Goal: Task Accomplishment & Management: Manage account settings

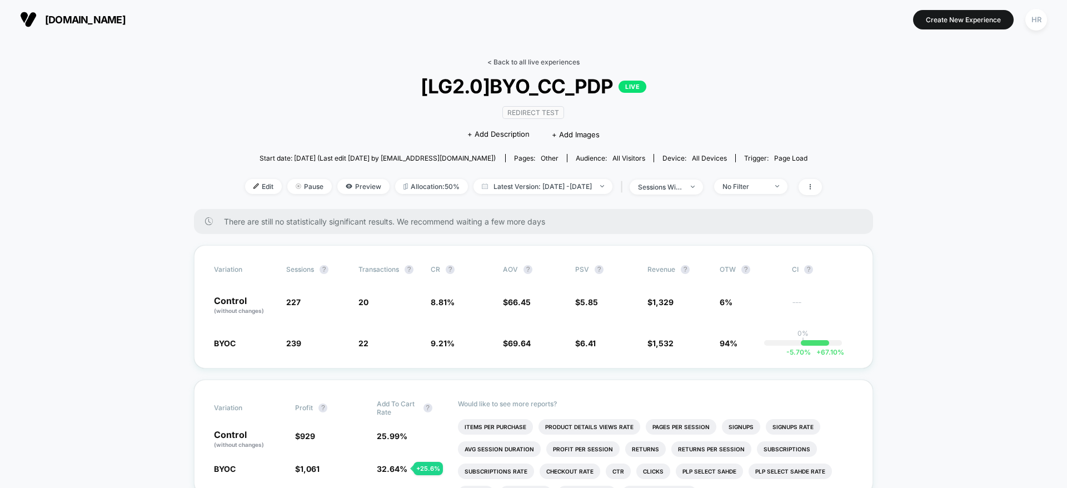
click at [514, 64] on link "< Back to all live experiences" at bounding box center [534, 62] width 92 height 8
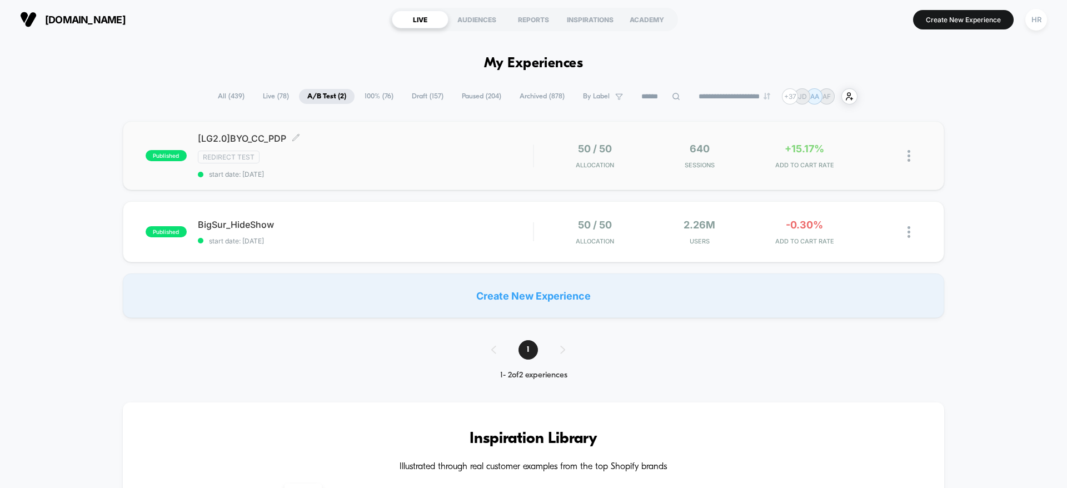
click at [476, 152] on div "Redirect Test" at bounding box center [365, 157] width 335 height 13
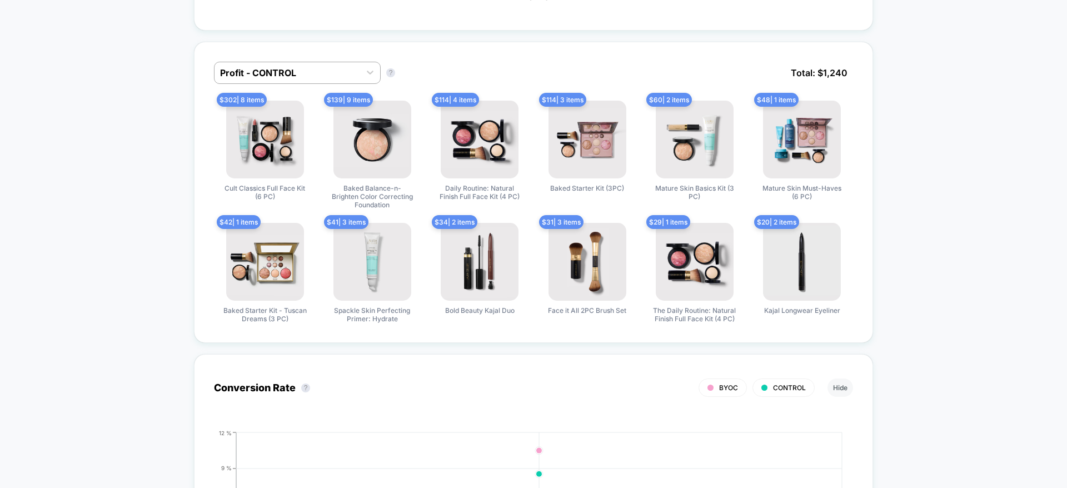
scroll to position [738, 0]
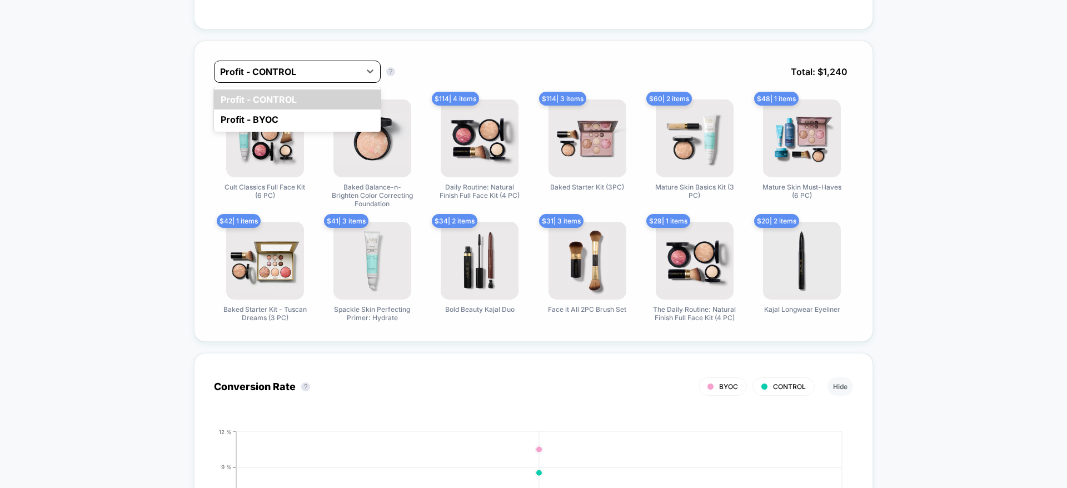
click at [313, 63] on div "Profit - CONTROL" at bounding box center [288, 72] width 146 height 18
click at [294, 121] on div "Profit - BYOC" at bounding box center [297, 120] width 167 height 20
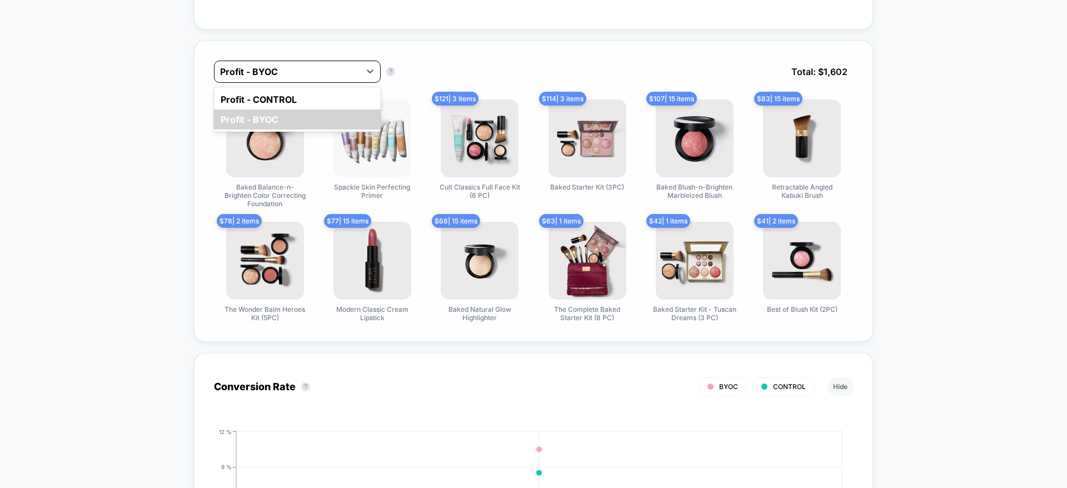
click at [317, 73] on div at bounding box center [287, 71] width 135 height 13
click at [277, 97] on div "Profit - CONTROL" at bounding box center [297, 100] width 167 height 20
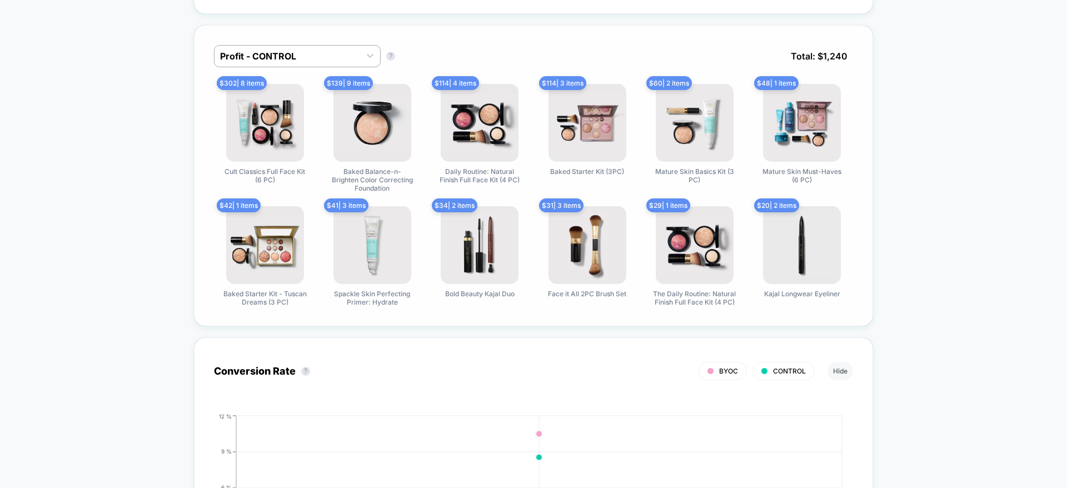
scroll to position [753, 0]
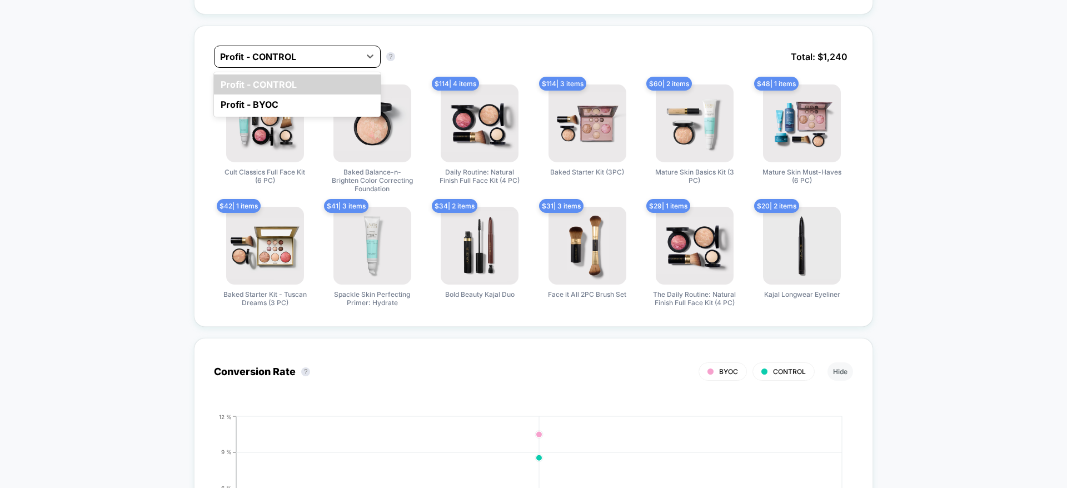
click at [302, 57] on div at bounding box center [287, 56] width 135 height 13
click at [298, 104] on div "Profit - BYOC" at bounding box center [297, 105] width 167 height 20
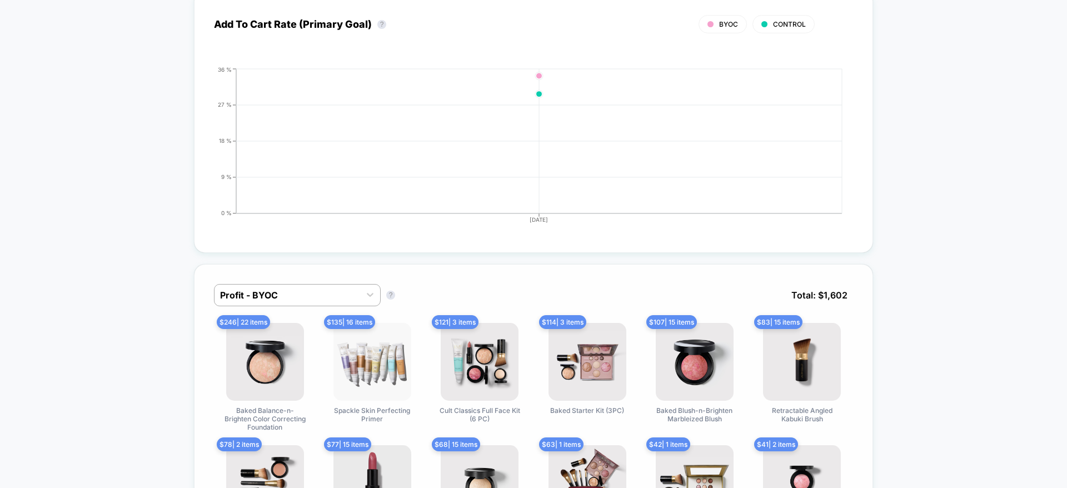
scroll to position [515, 0]
click at [255, 295] on div at bounding box center [287, 294] width 135 height 13
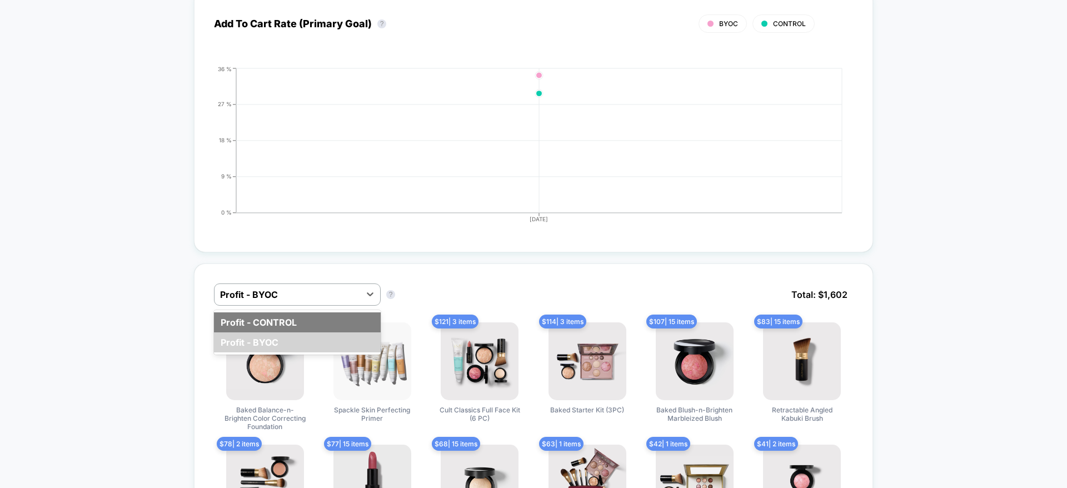
click at [256, 327] on div "Profit - CONTROL" at bounding box center [297, 322] width 167 height 20
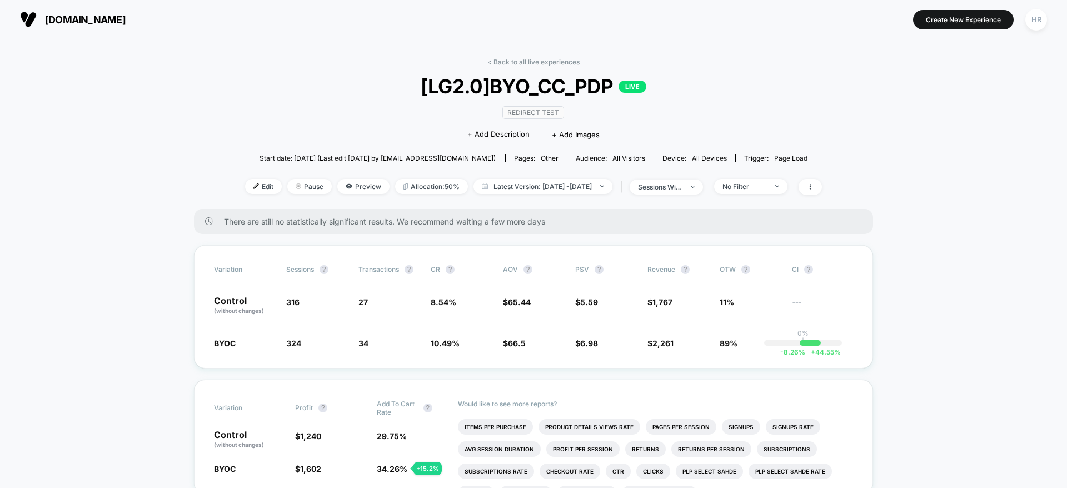
scroll to position [70, 0]
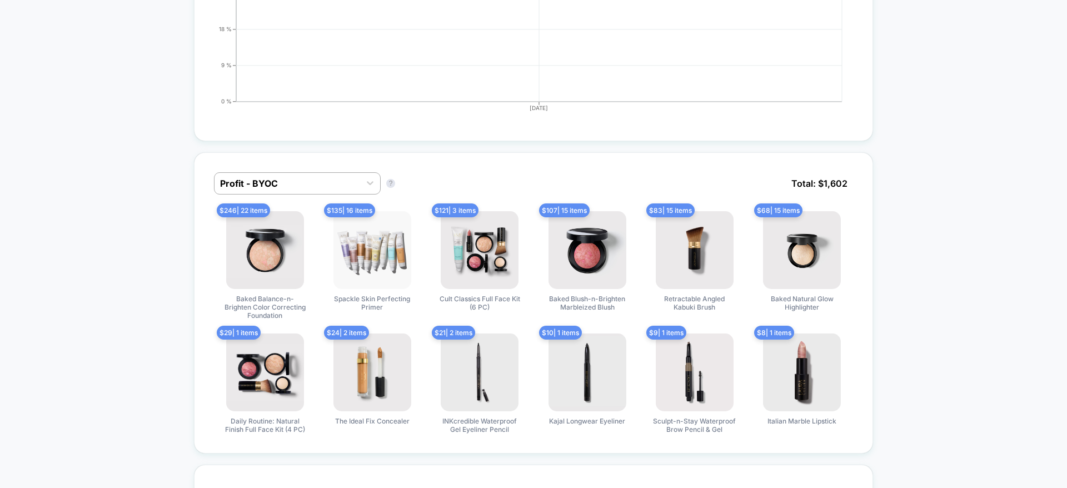
scroll to position [625, 0]
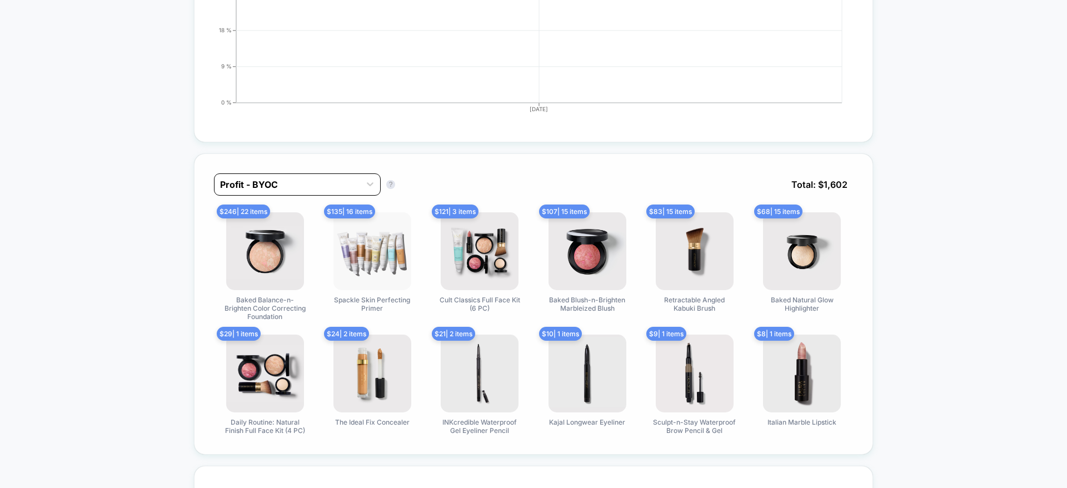
click at [305, 187] on div at bounding box center [287, 184] width 135 height 13
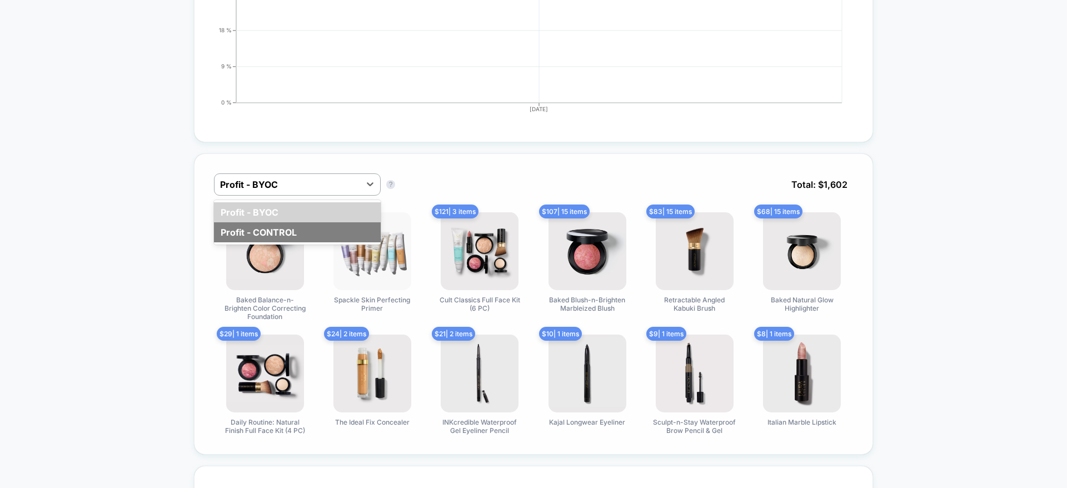
click at [302, 227] on div "Profit - CONTROL" at bounding box center [297, 232] width 167 height 20
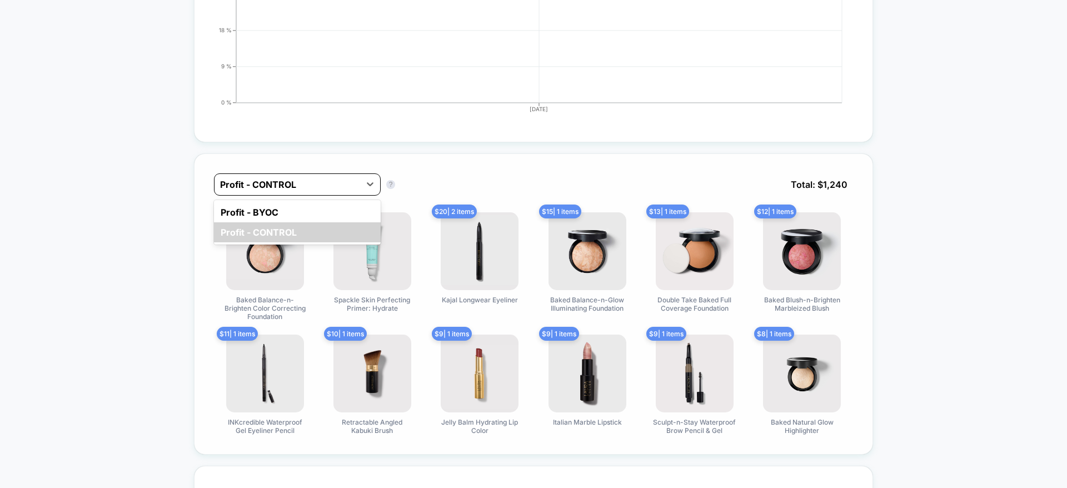
click at [311, 189] on div at bounding box center [287, 184] width 135 height 13
click at [302, 210] on div "Profit - BYOC" at bounding box center [297, 212] width 167 height 20
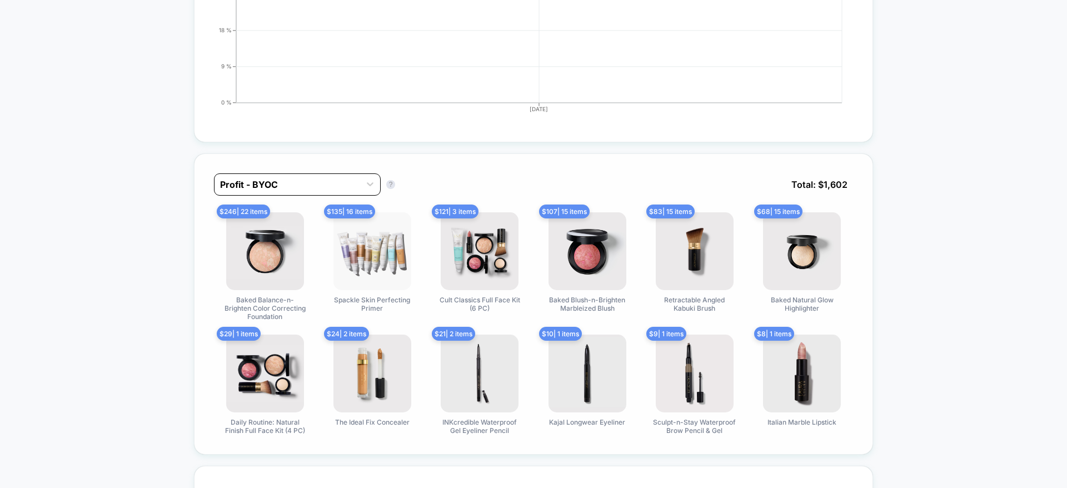
click at [306, 186] on div at bounding box center [287, 184] width 135 height 13
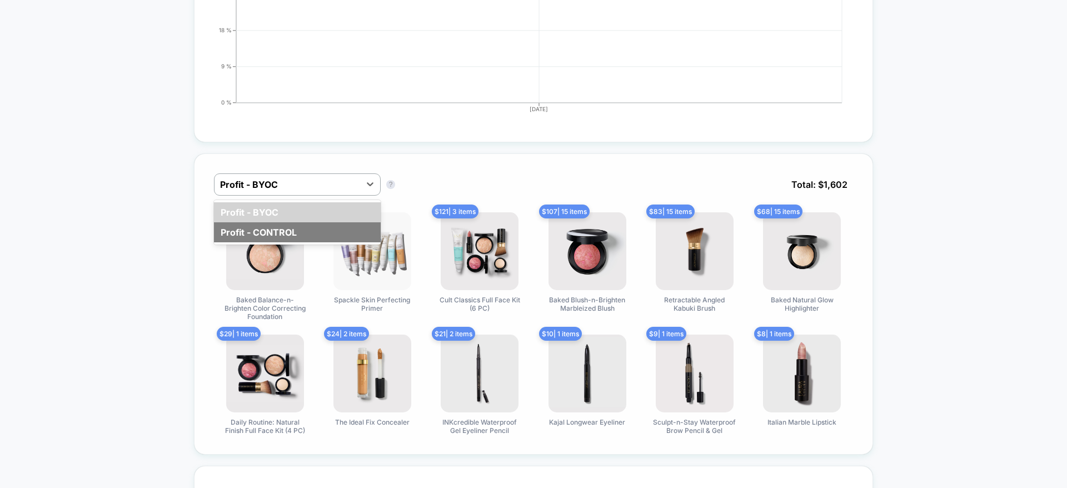
click at [297, 241] on div "Profit - CONTROL" at bounding box center [297, 232] width 167 height 20
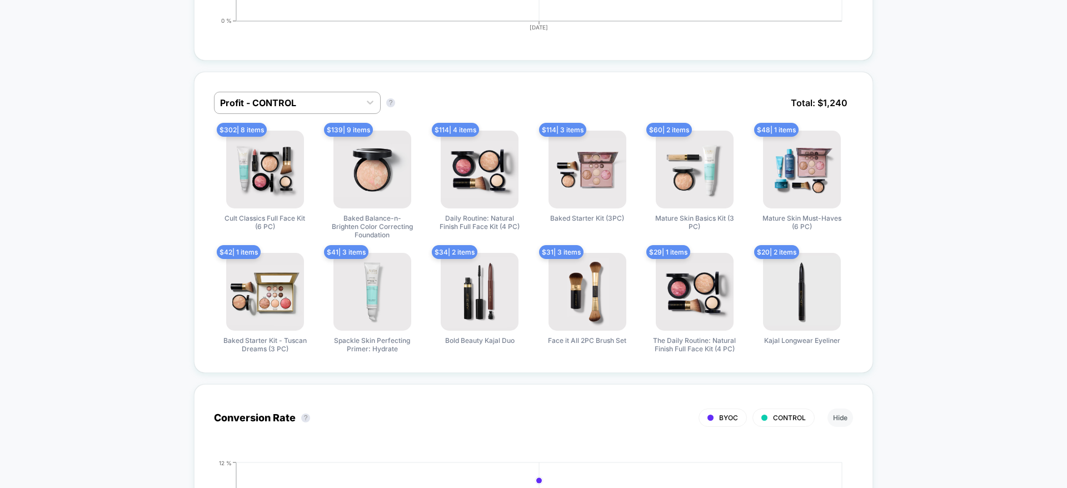
scroll to position [708, 0]
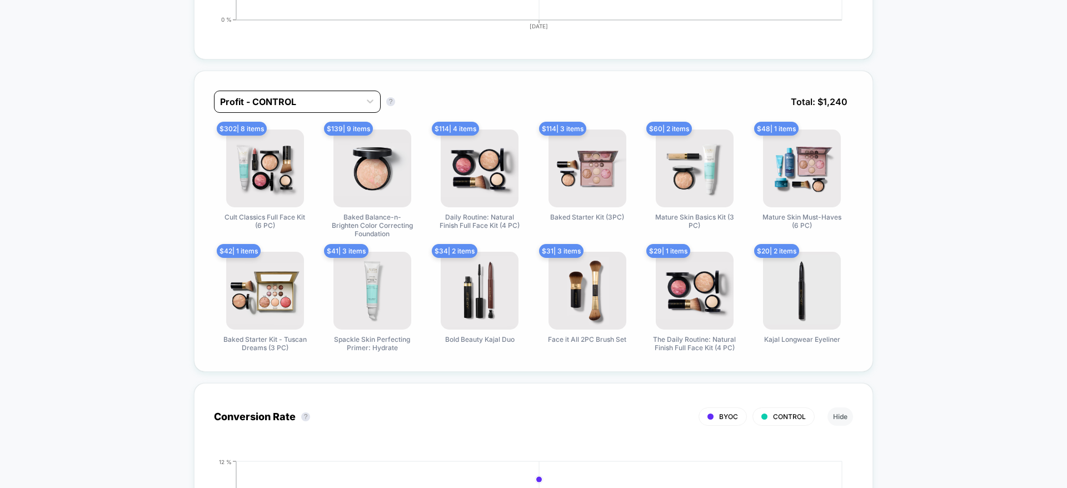
click at [323, 98] on div at bounding box center [287, 101] width 135 height 13
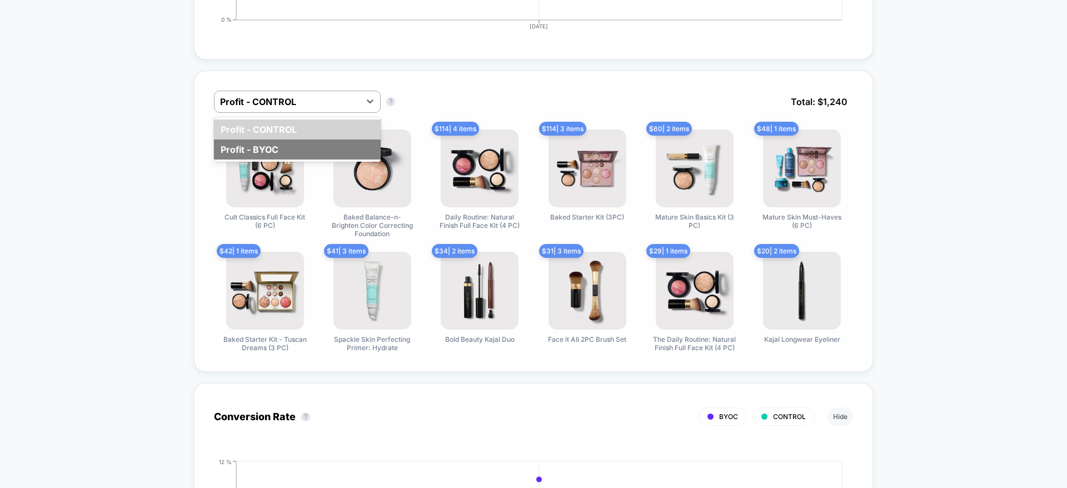
click at [297, 152] on div "Profit - BYOC" at bounding box center [297, 150] width 167 height 20
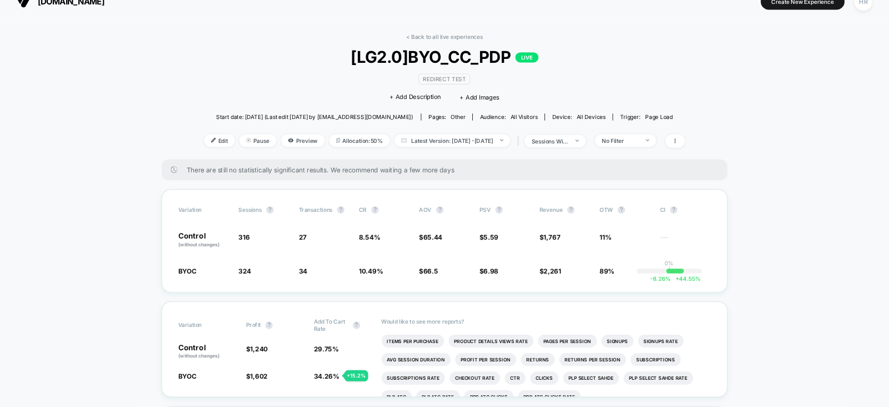
scroll to position [0, 0]
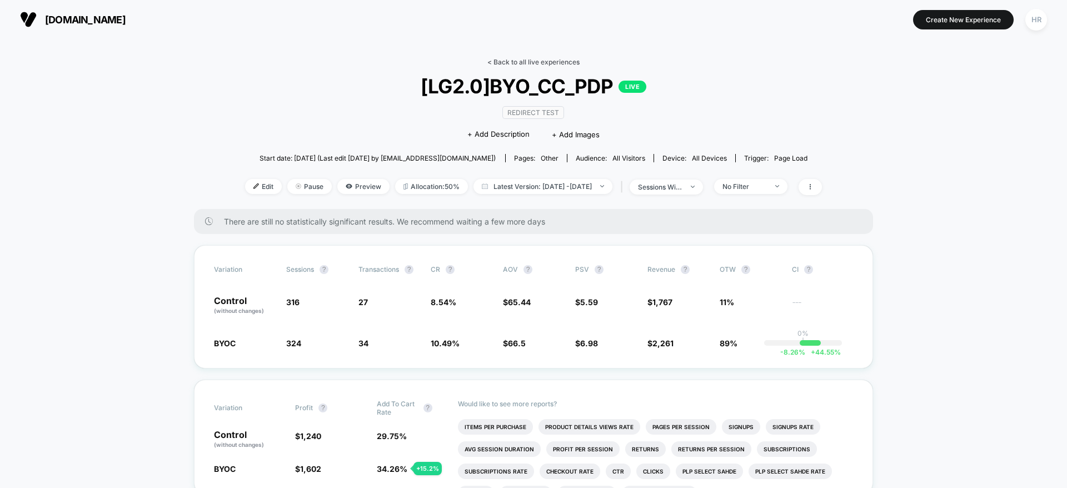
click at [522, 65] on link "< Back to all live experiences" at bounding box center [534, 62] width 92 height 8
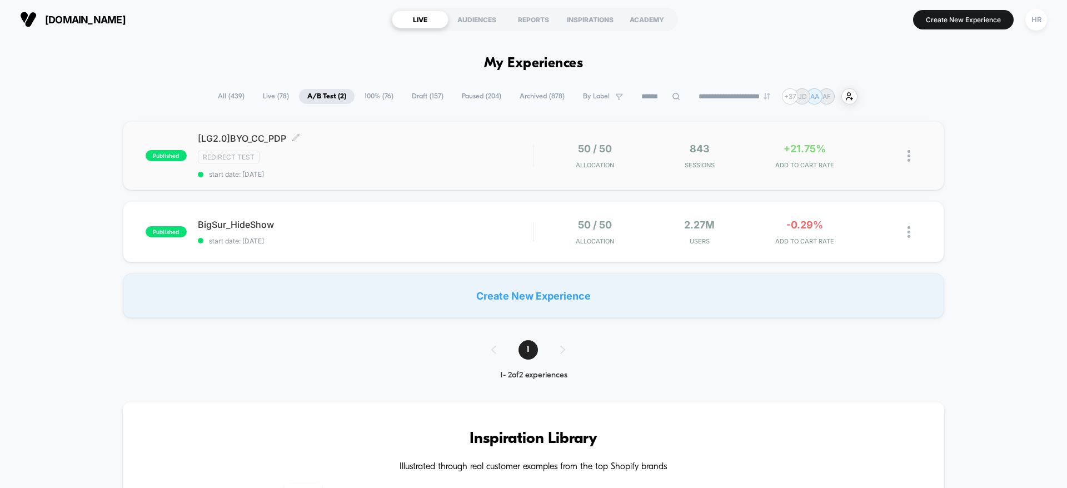
click at [416, 165] on div "[LG2.0]BYO_CC_PDP Click to edit experience details Click to edit experience det…" at bounding box center [365, 156] width 335 height 46
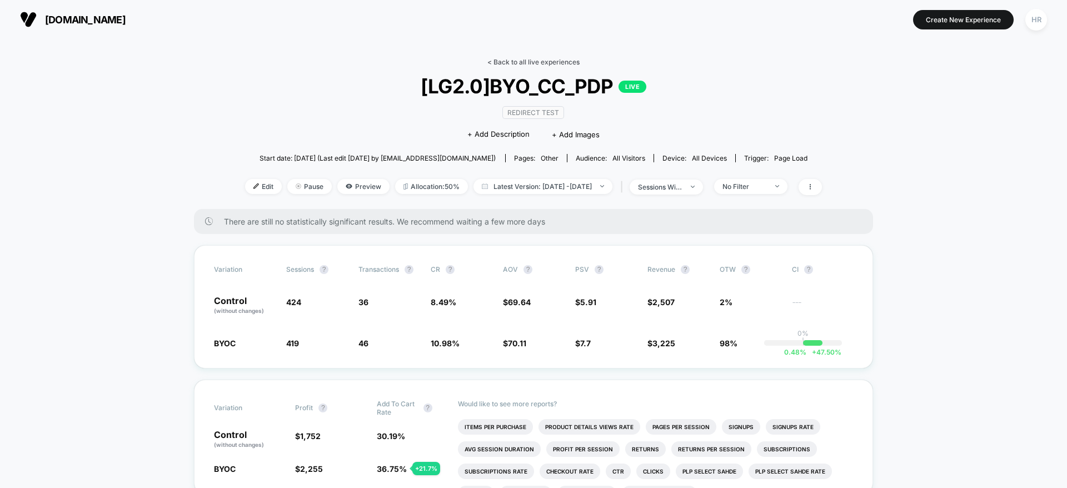
click at [526, 61] on link "< Back to all live experiences" at bounding box center [534, 62] width 92 height 8
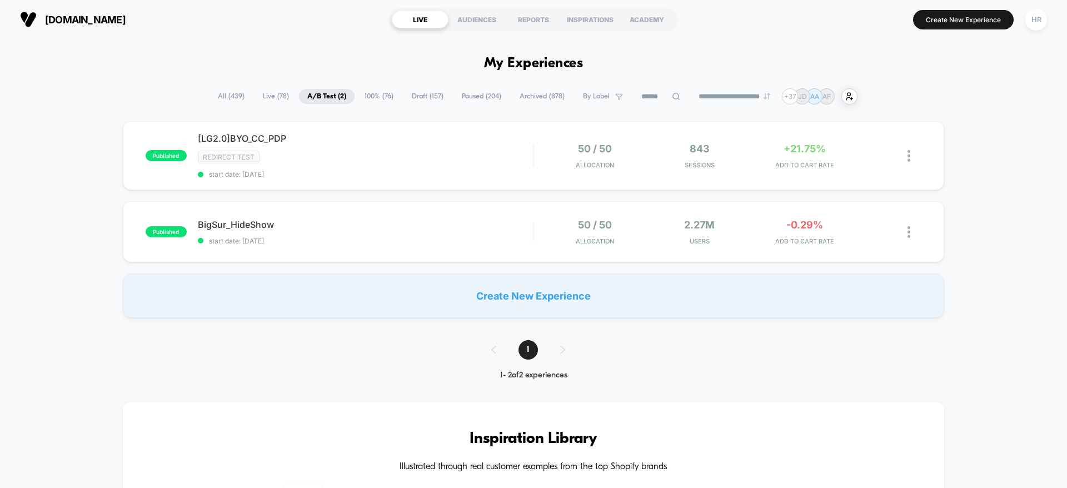
click at [474, 92] on span "Paused ( 204 )" at bounding box center [482, 96] width 56 height 15
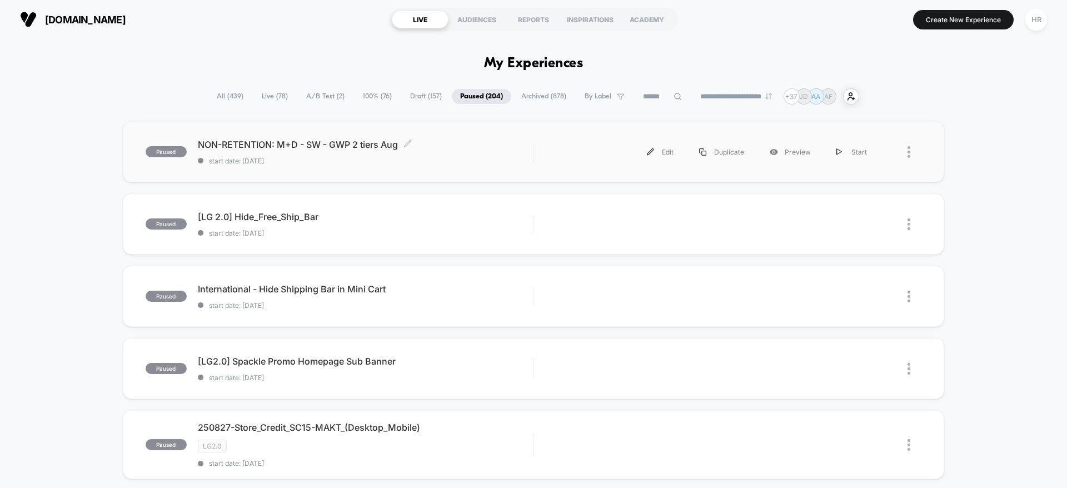
click at [444, 155] on div "NON-RETENTION: M+D - SW - GWP 2 tiers Aug Click to edit experience details Clic…" at bounding box center [365, 152] width 335 height 26
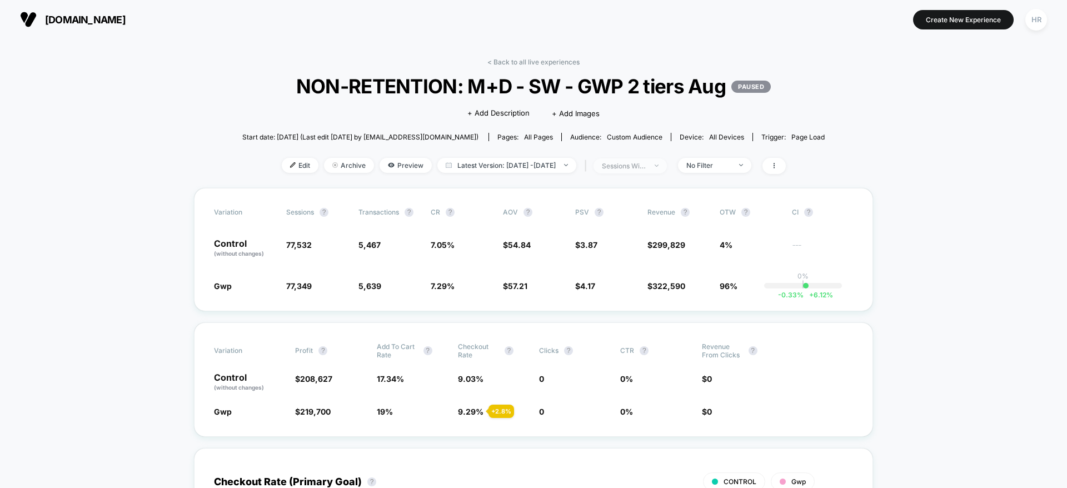
click at [647, 166] on div "sessions with impression" at bounding box center [624, 166] width 44 height 8
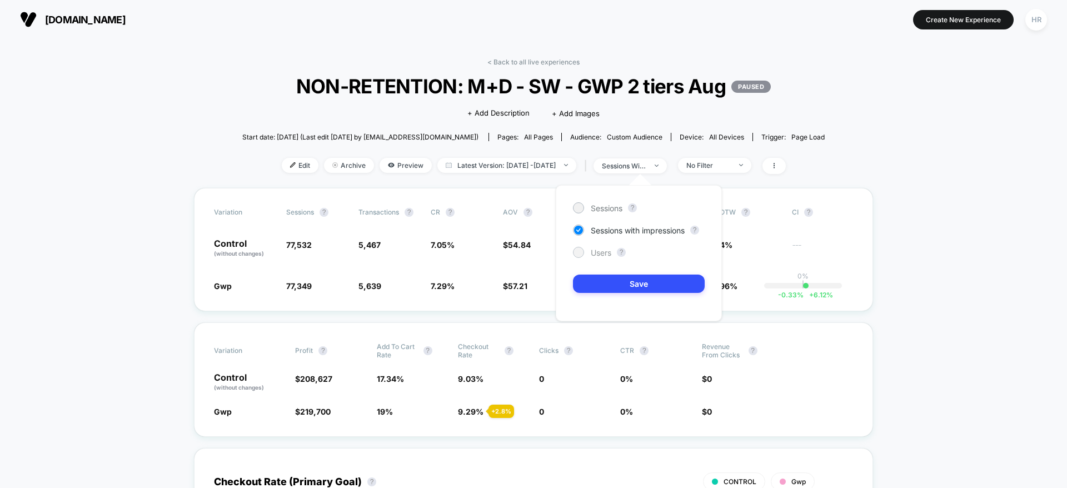
click at [608, 253] on span "Users" at bounding box center [601, 252] width 21 height 9
click at [608, 287] on button "Save" at bounding box center [639, 284] width 132 height 18
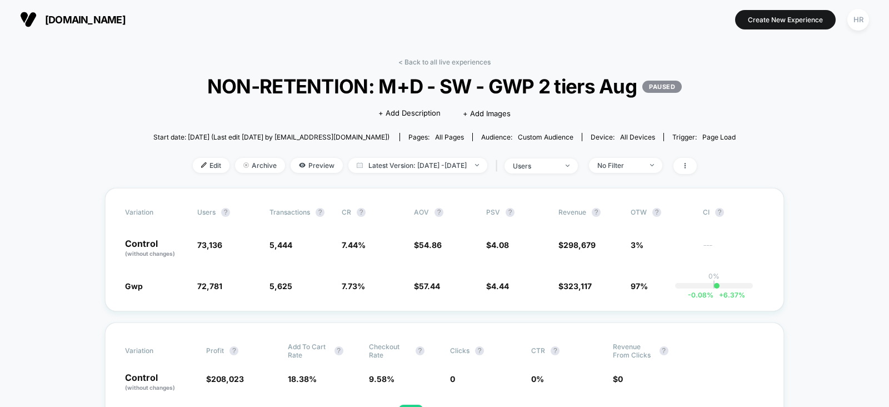
drag, startPoint x: 1026, startPoint y: 1, endPoint x: 106, endPoint y: 161, distance: 934.4
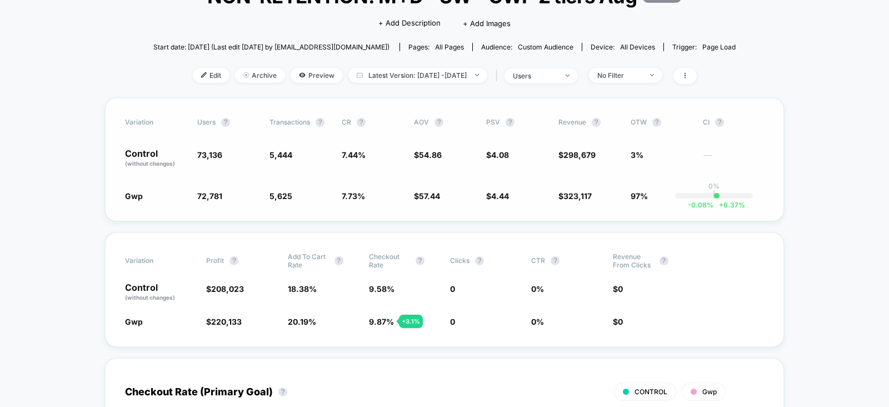
scroll to position [90, 0]
click at [398, 171] on div "Variation users ? Transactions ? CR ? AOV ? PSV ? Revenue ? OTW ? CI ? Control …" at bounding box center [444, 159] width 679 height 123
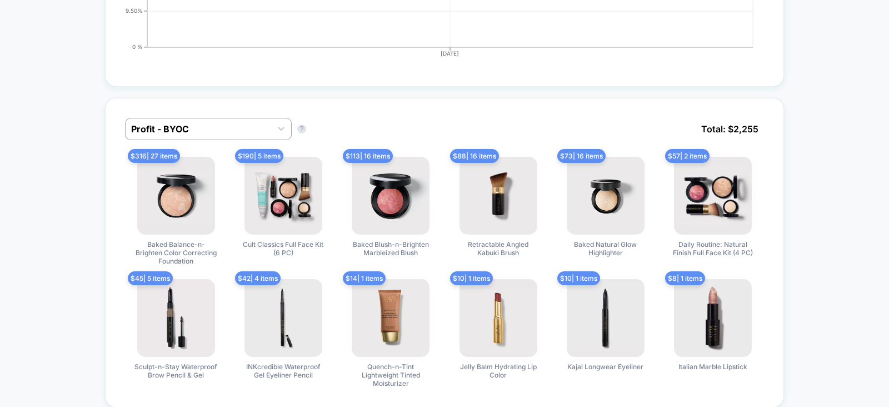
scroll to position [689, 0]
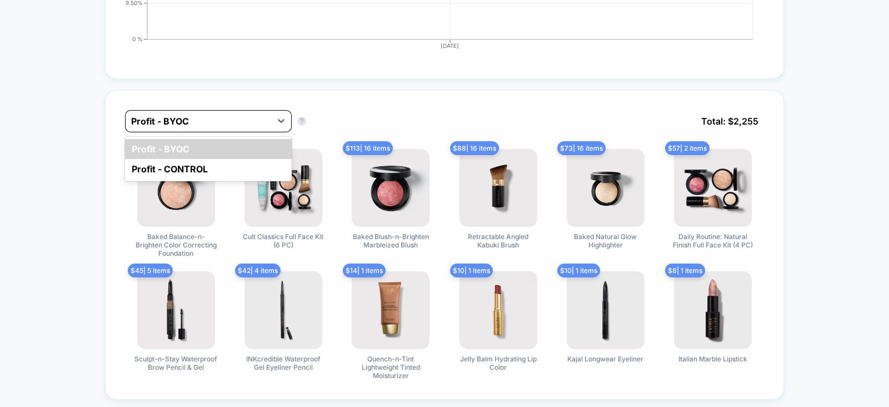
click at [253, 115] on div at bounding box center [198, 121] width 135 height 13
click at [218, 160] on div "Profit - CONTROL" at bounding box center [208, 169] width 167 height 20
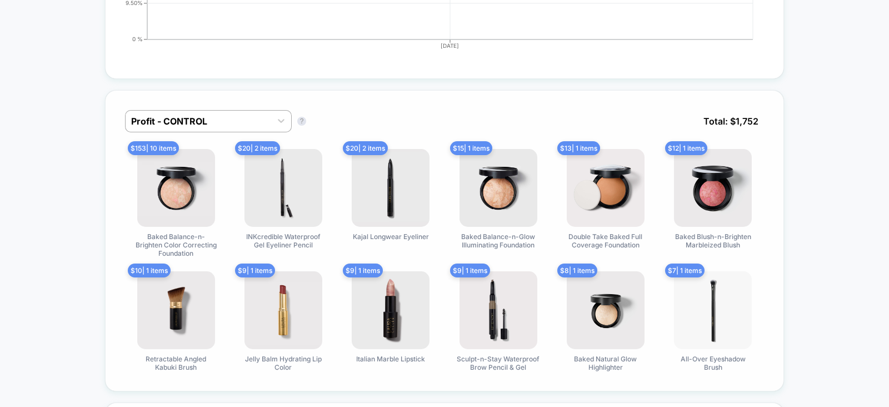
scroll to position [0, 0]
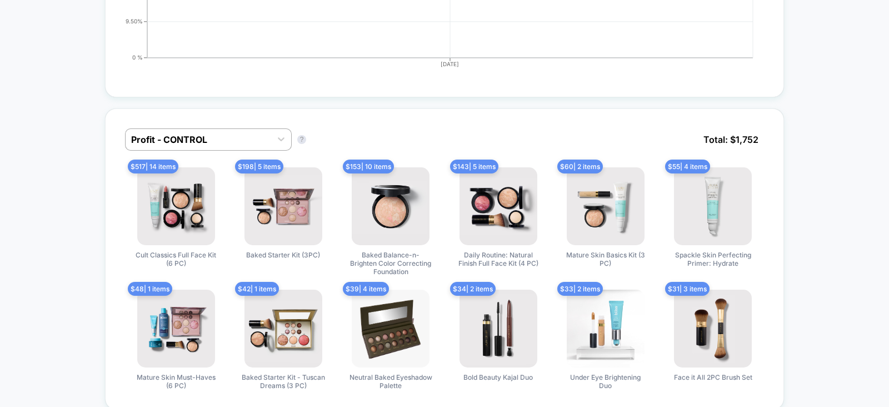
scroll to position [684, 0]
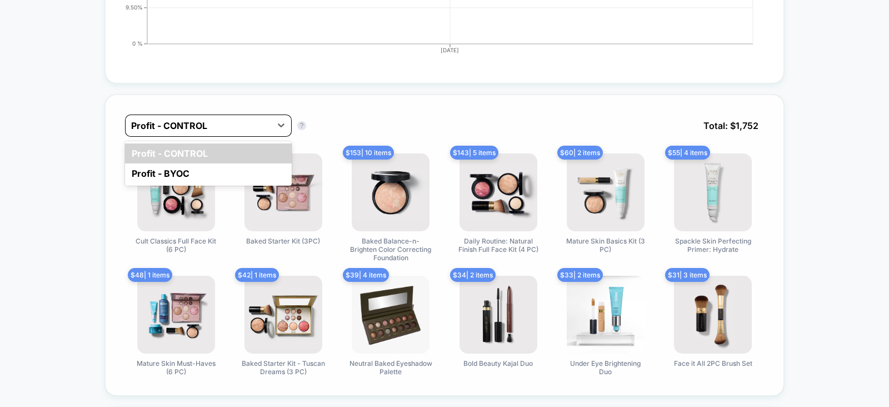
click at [221, 120] on div at bounding box center [198, 125] width 135 height 13
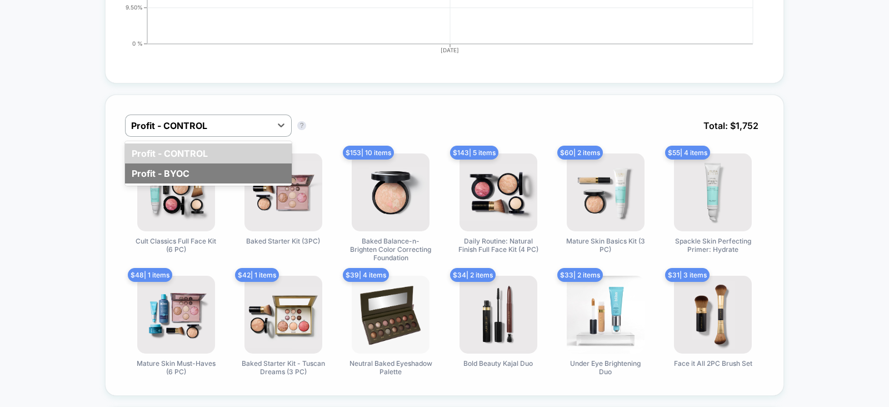
click at [210, 175] on div "Profit - BYOC" at bounding box center [208, 173] width 167 height 20
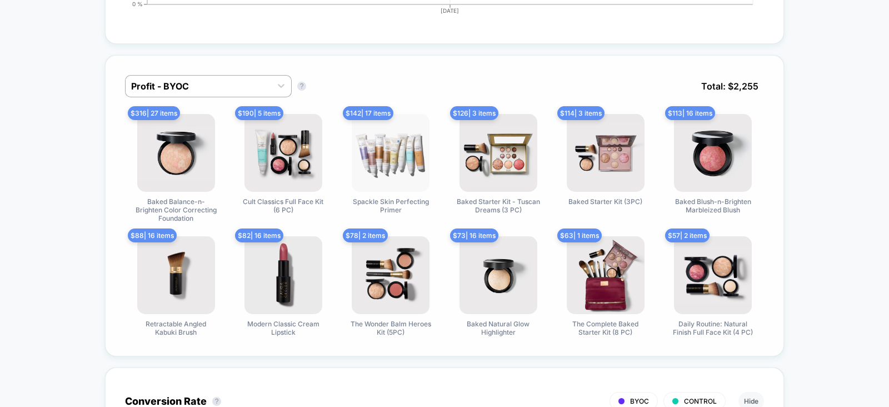
scroll to position [731, 0]
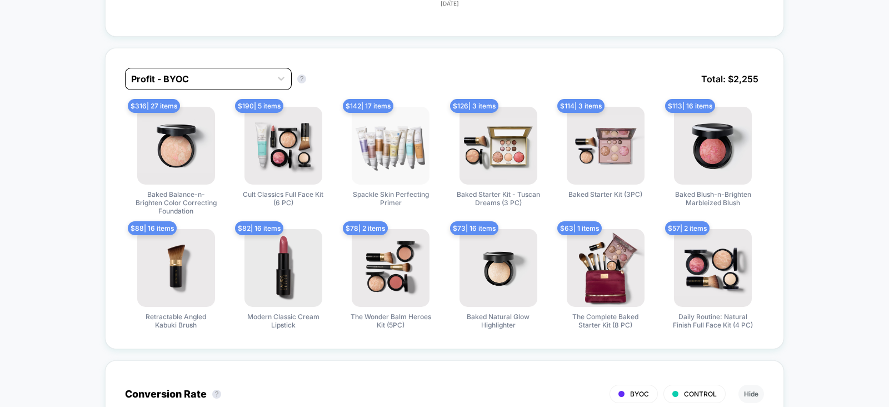
click at [178, 76] on div at bounding box center [198, 78] width 135 height 13
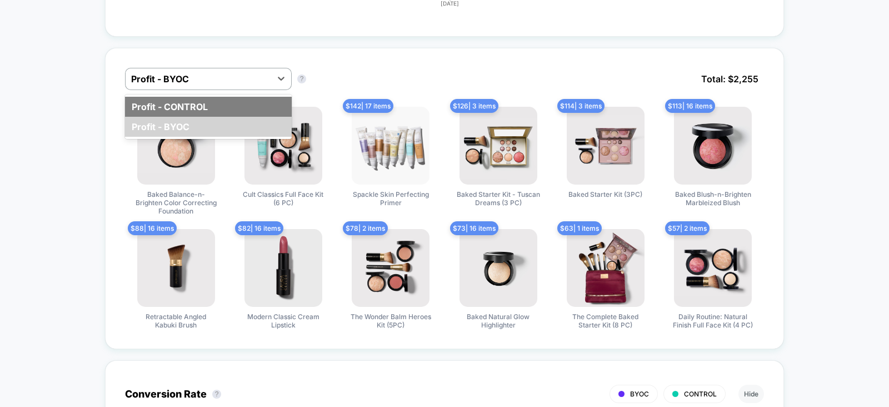
click at [176, 107] on div "Profit - CONTROL" at bounding box center [208, 107] width 167 height 20
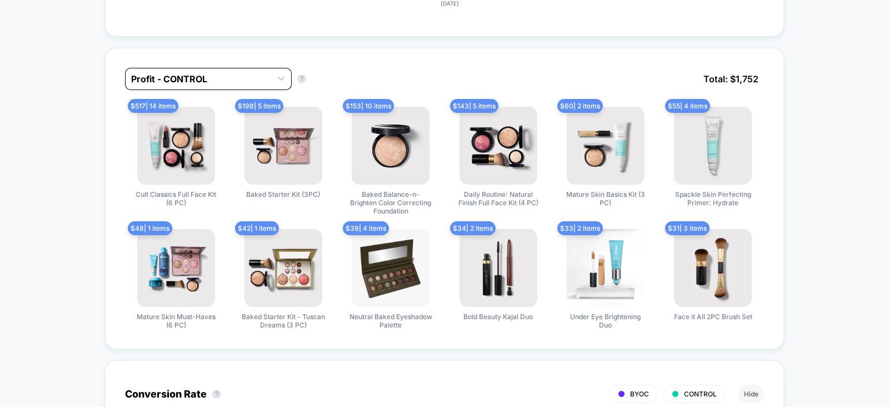
click at [183, 83] on div "Profit - CONTROL" at bounding box center [199, 79] width 146 height 18
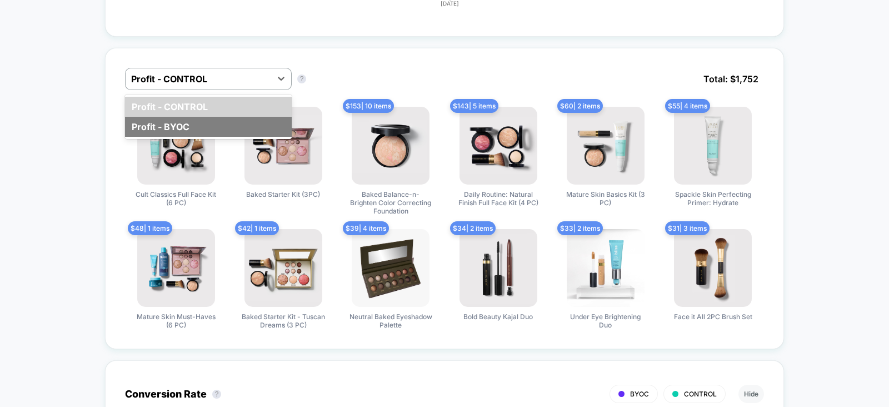
click at [177, 124] on div "Profit - BYOC" at bounding box center [208, 127] width 167 height 20
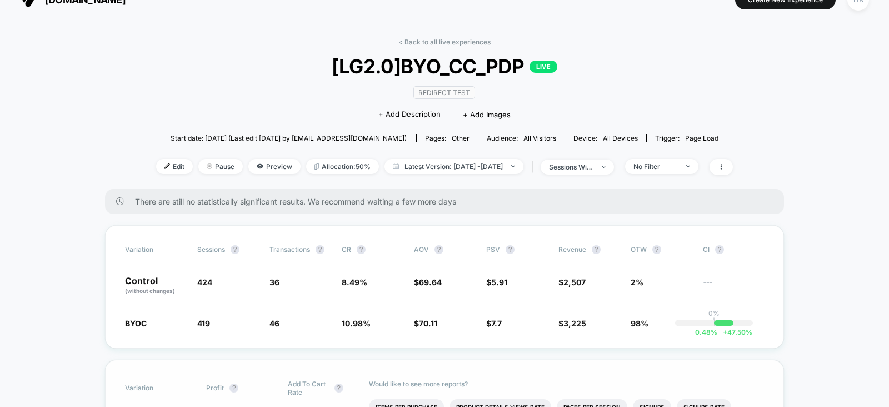
scroll to position [0, 0]
